Goal: Task Accomplishment & Management: Complete application form

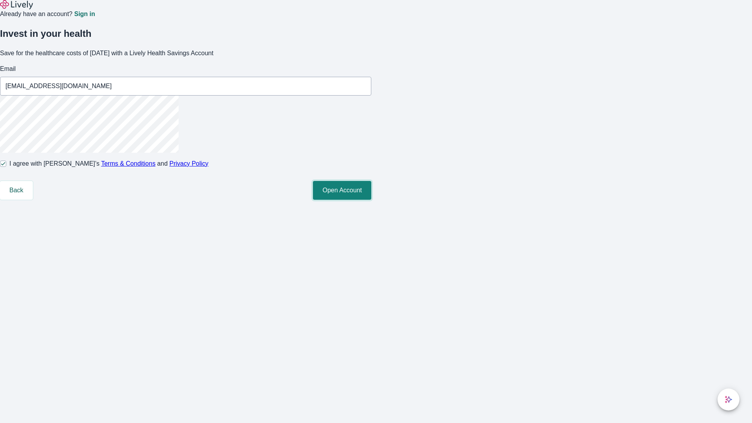
click at [371, 200] on button "Open Account" at bounding box center [342, 190] width 58 height 19
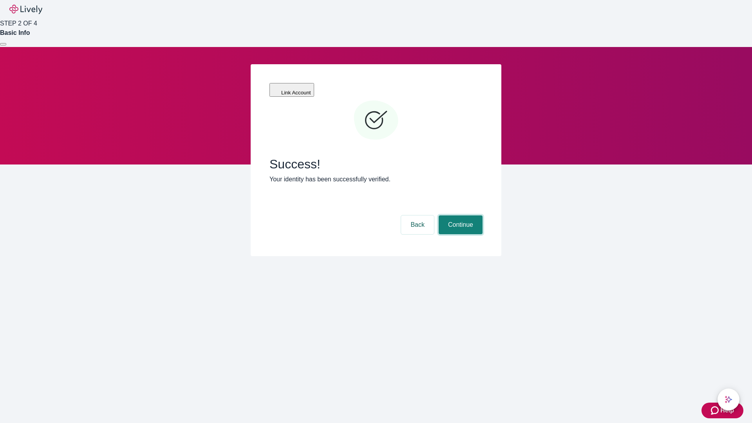
click at [459, 215] on button "Continue" at bounding box center [461, 224] width 44 height 19
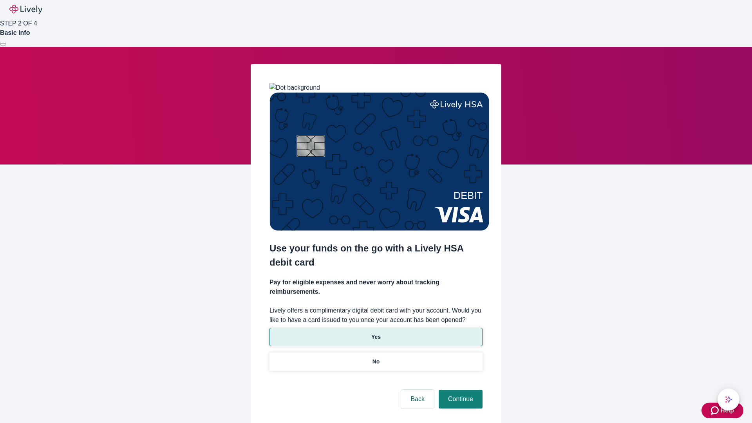
click at [376, 333] on p "Yes" at bounding box center [375, 337] width 9 height 8
click at [459, 390] on button "Continue" at bounding box center [461, 399] width 44 height 19
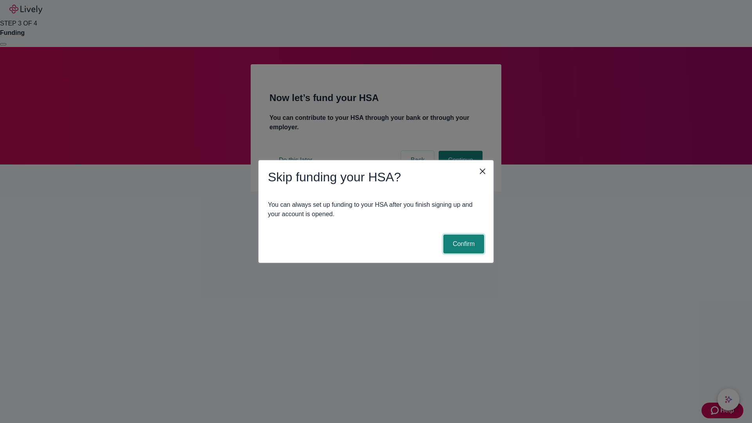
click at [462, 244] on button "Confirm" at bounding box center [463, 244] width 41 height 19
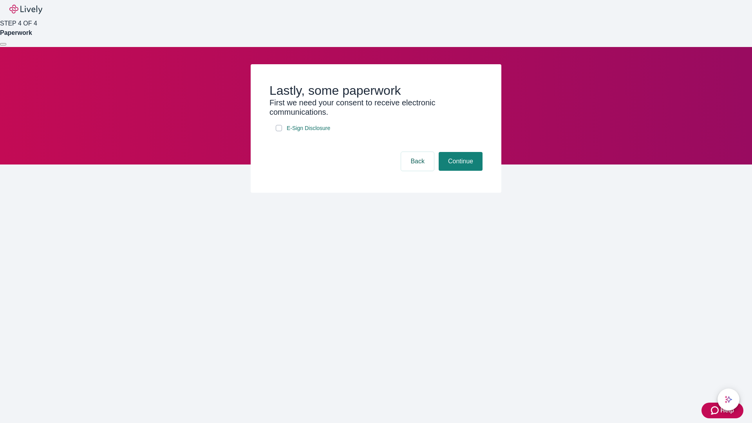
click at [279, 131] on input "E-Sign Disclosure" at bounding box center [279, 128] width 6 height 6
checkbox input "true"
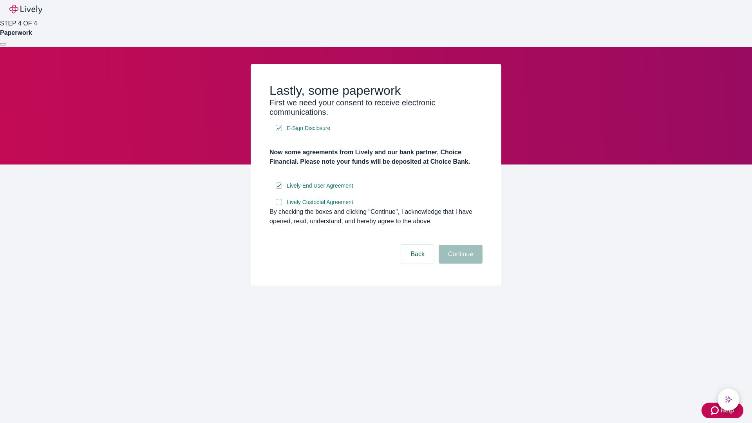
click at [279, 205] on input "Lively Custodial Agreement" at bounding box center [279, 202] width 6 height 6
checkbox input "true"
click at [459, 264] on button "Continue" at bounding box center [461, 254] width 44 height 19
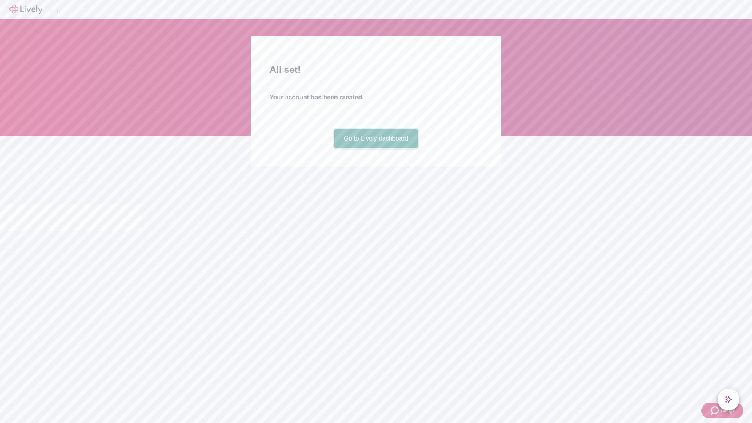
click at [376, 148] on link "Go to Lively dashboard" at bounding box center [375, 138] width 83 height 19
